Goal: Task Accomplishment & Management: Manage account settings

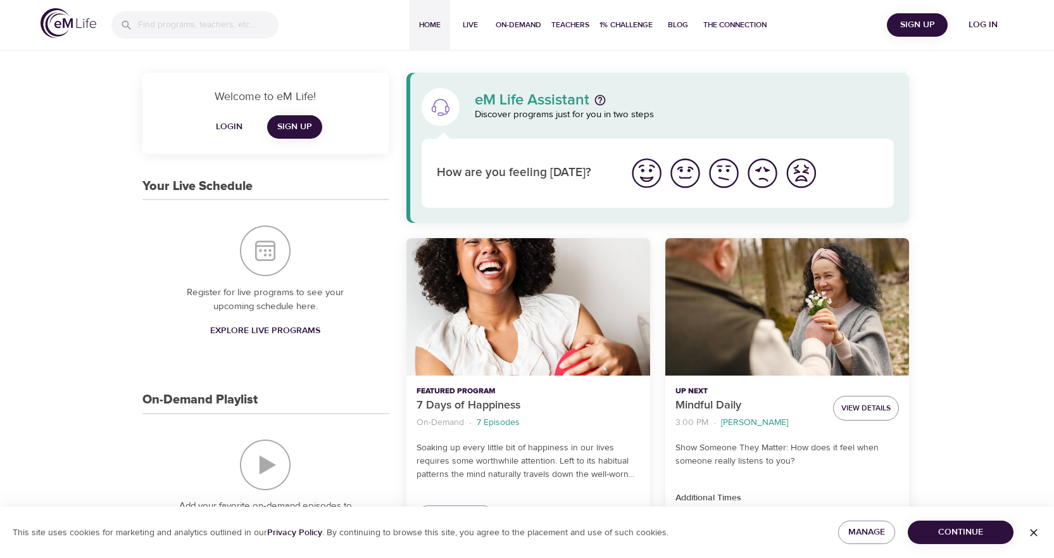
click at [220, 121] on span "Login" at bounding box center [229, 127] width 30 height 16
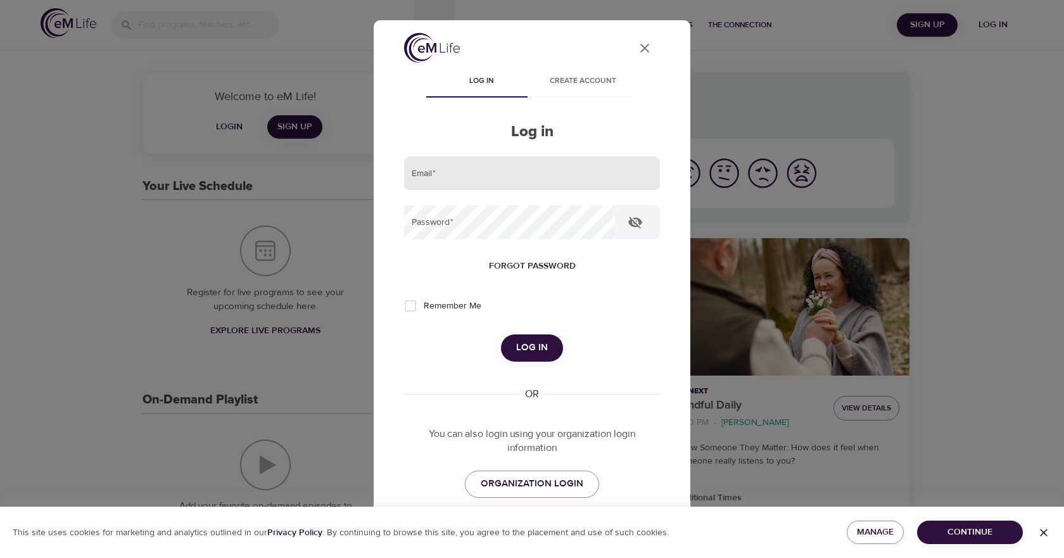
click at [434, 179] on input "email" at bounding box center [532, 173] width 256 height 34
type input "[EMAIL_ADDRESS][DOMAIN_NAME]"
click at [526, 357] on button "Log in" at bounding box center [532, 347] width 62 height 27
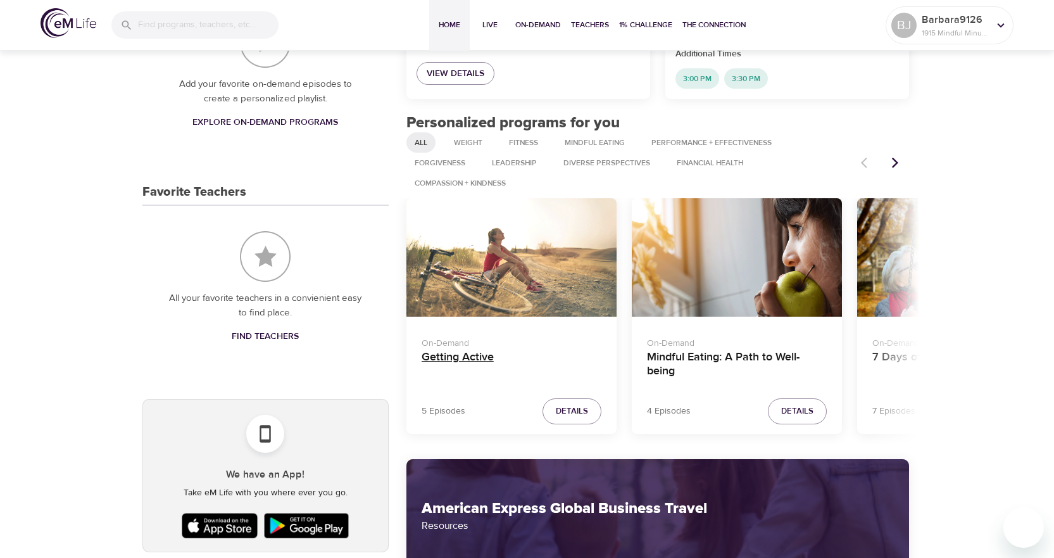
scroll to position [570, 0]
click at [899, 163] on icon "Next items" at bounding box center [895, 162] width 13 height 13
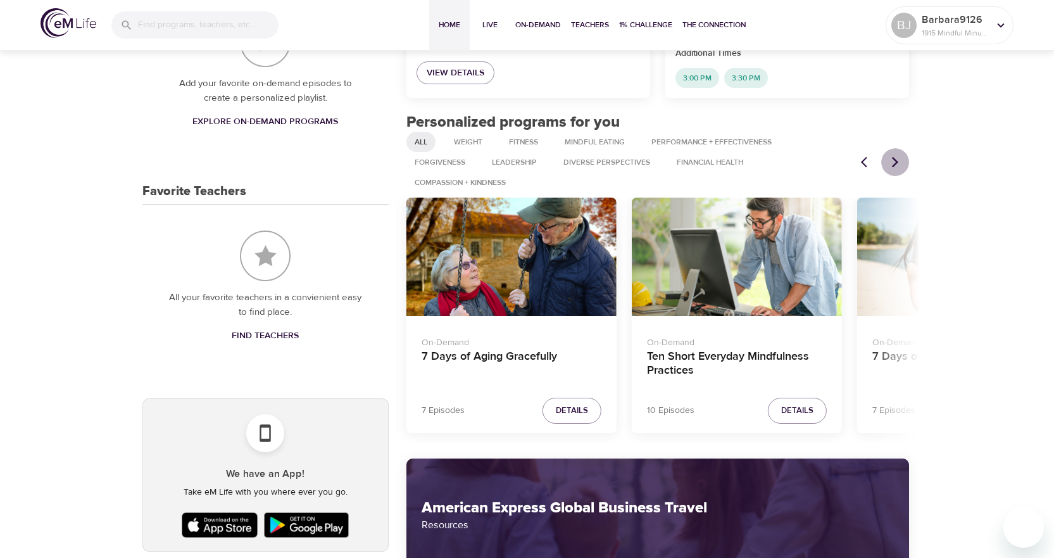
click at [895, 165] on icon "Next items" at bounding box center [895, 162] width 6 height 11
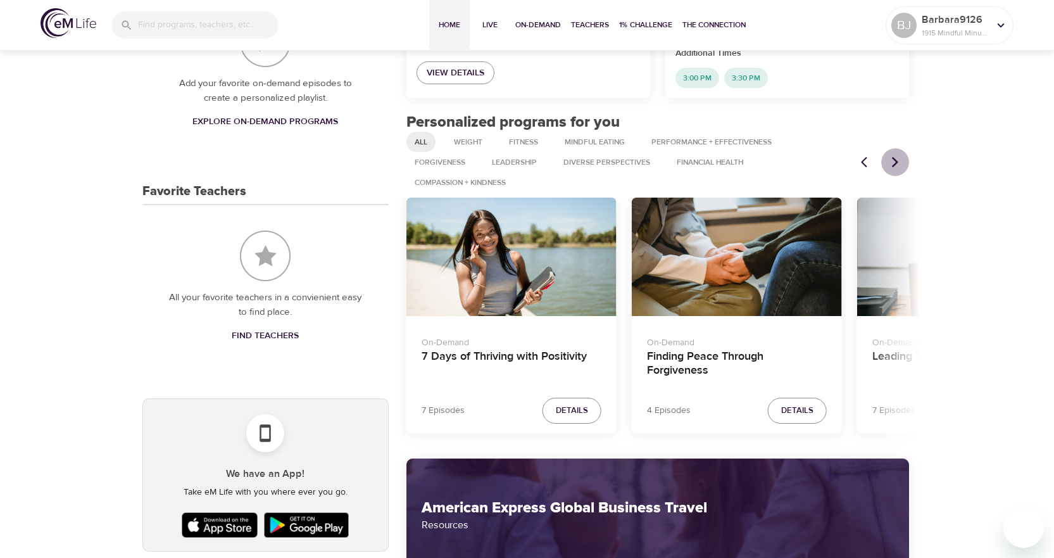
click at [895, 165] on icon "Next items" at bounding box center [895, 162] width 6 height 11
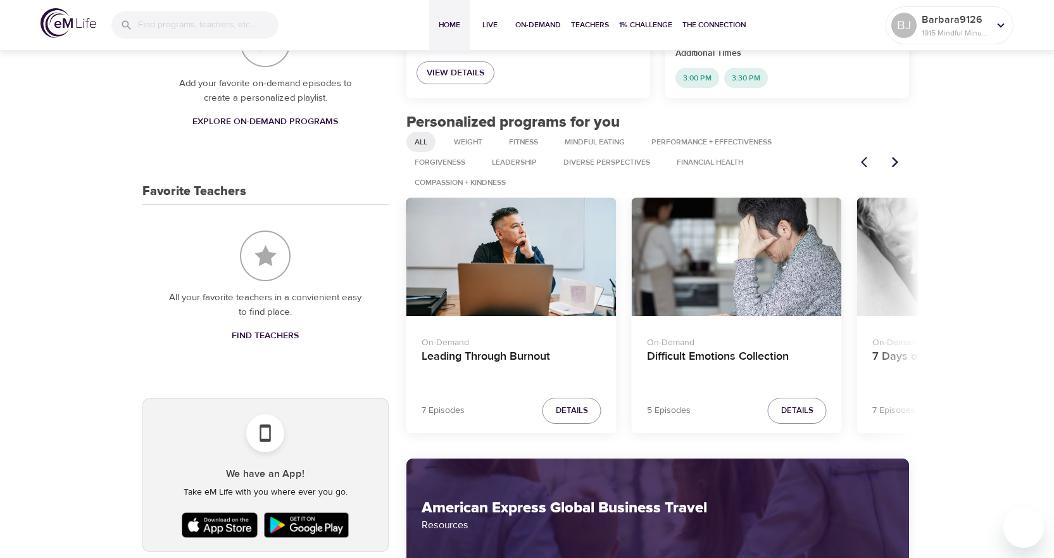
click at [895, 165] on icon "Next items" at bounding box center [895, 162] width 6 height 11
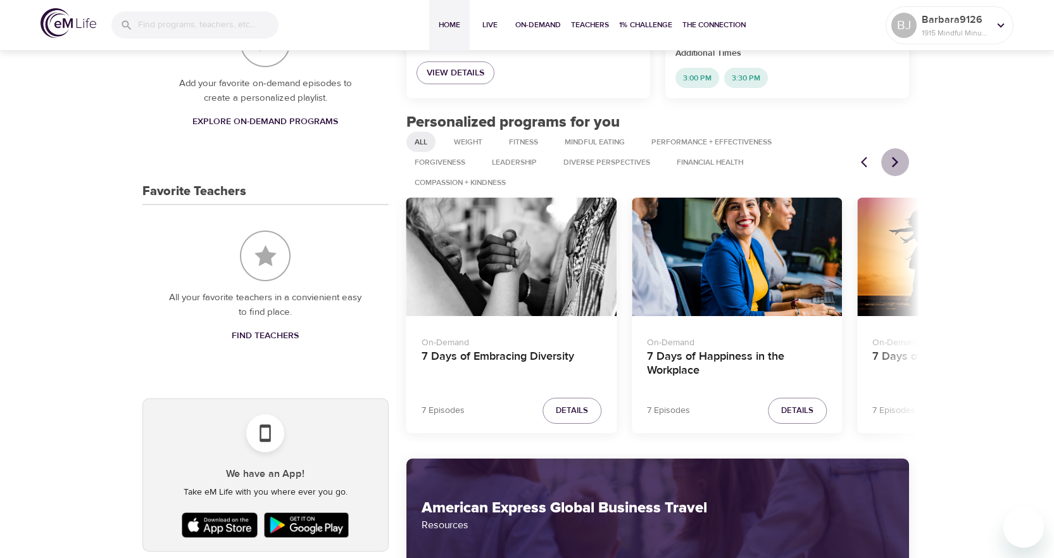
click at [895, 165] on icon "Next items" at bounding box center [895, 162] width 6 height 11
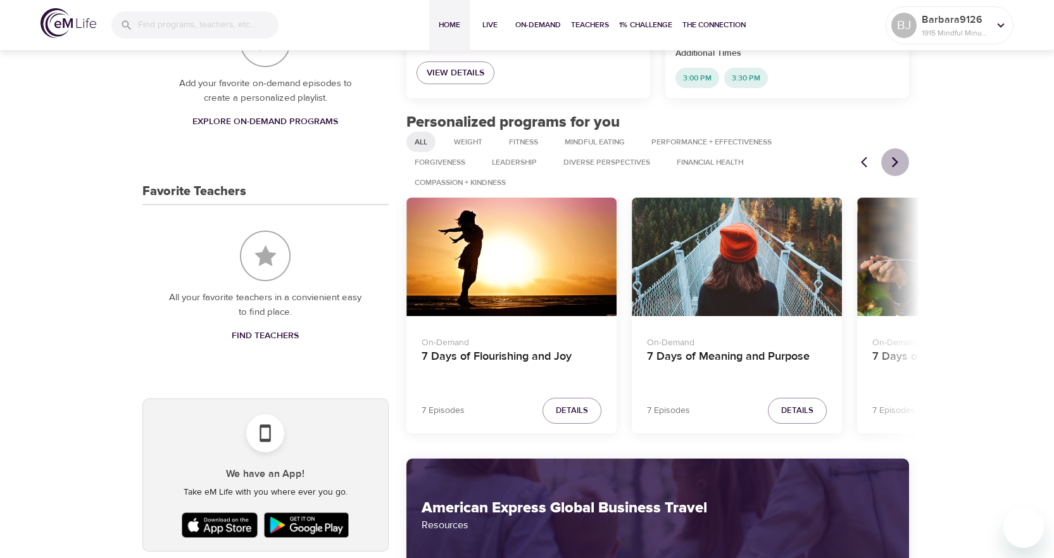
click at [895, 165] on icon "Next items" at bounding box center [895, 162] width 6 height 11
